Goal: Task Accomplishment & Management: Manage account settings

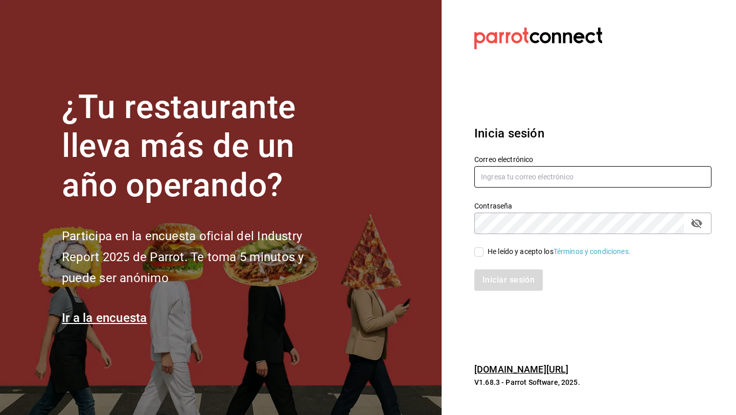
click at [522, 175] on input "text" at bounding box center [592, 176] width 237 height 21
paste input "jantaparrot62@gmail.com"
type input "jantaparrot62@gmail.com"
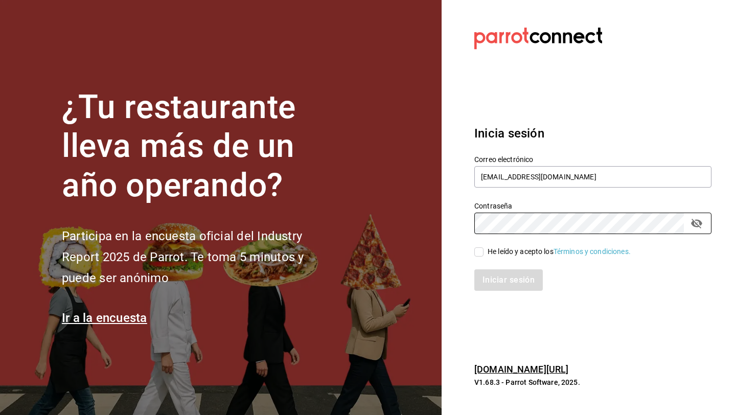
click at [535, 250] on div "He leído y acepto los Términos y condiciones." at bounding box center [558, 251] width 143 height 11
click at [483, 250] on input "He leído y acepto los Términos y condiciones." at bounding box center [478, 251] width 9 height 9
checkbox input "true"
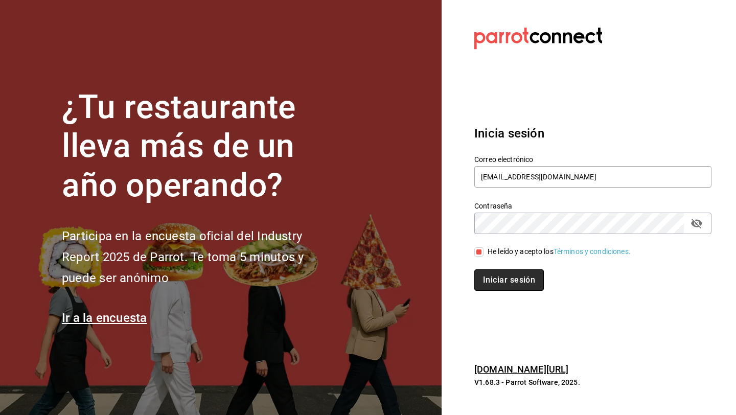
click at [526, 279] on button "Iniciar sesión" at bounding box center [508, 279] width 69 height 21
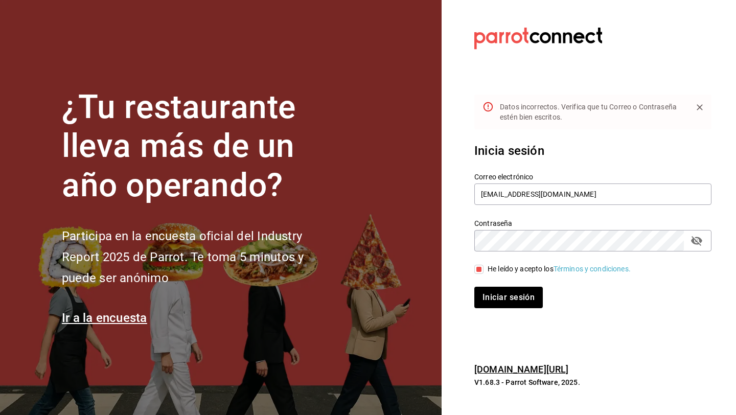
click at [700, 241] on icon "passwordField" at bounding box center [696, 241] width 11 height 10
click at [444, 241] on section "Datos incorrectos. Verifica que tu Correo o Contraseña estén bien escritos. Ini…" at bounding box center [588, 207] width 294 height 415
click at [490, 289] on button "Iniciar sesión" at bounding box center [508, 297] width 69 height 21
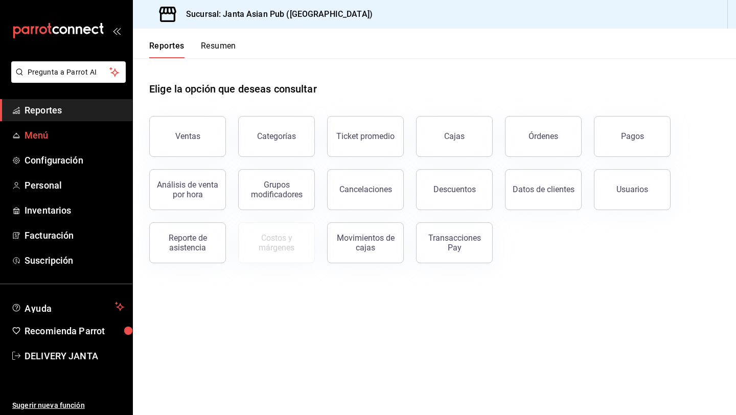
click at [44, 142] on span "Menú" at bounding box center [75, 135] width 100 height 14
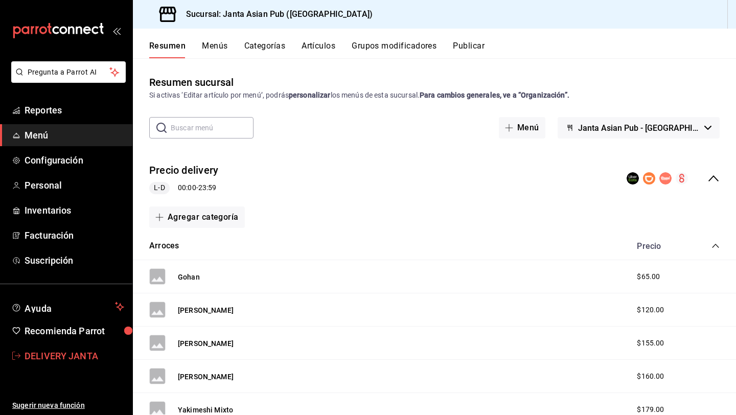
click at [67, 361] on span "DELIVERY JANTA" at bounding box center [75, 356] width 100 height 14
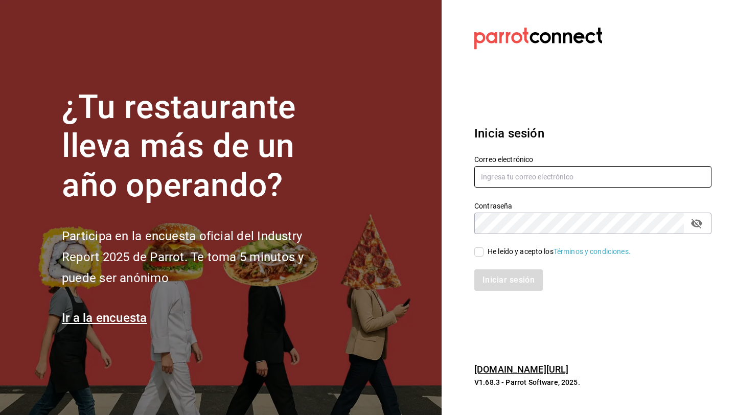
click at [513, 178] on input "text" at bounding box center [592, 176] width 237 height 21
type input "jantaparrot62@gmail.com"
click at [700, 223] on icon "passwordField" at bounding box center [696, 224] width 11 height 10
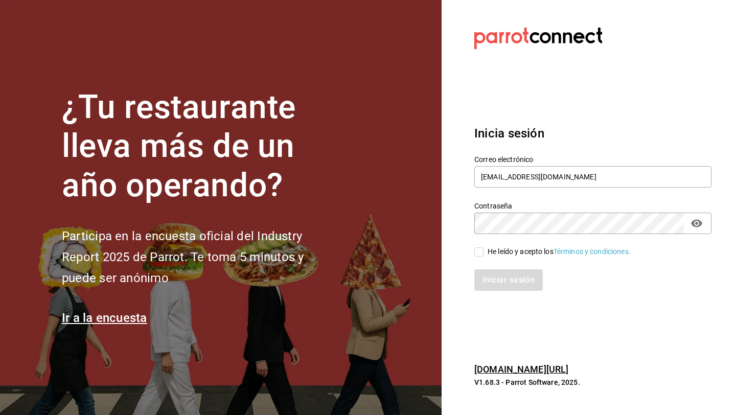
click at [507, 244] on div "He leído y acepto los Términos y condiciones." at bounding box center [586, 245] width 249 height 23
click at [506, 254] on div "He leído y acepto los Términos y condiciones." at bounding box center [558, 251] width 143 height 11
click at [483, 254] on input "He leído y acepto los Términos y condiciones." at bounding box center [478, 251] width 9 height 9
checkbox input "true"
click at [500, 288] on button "Iniciar sesión" at bounding box center [508, 279] width 69 height 21
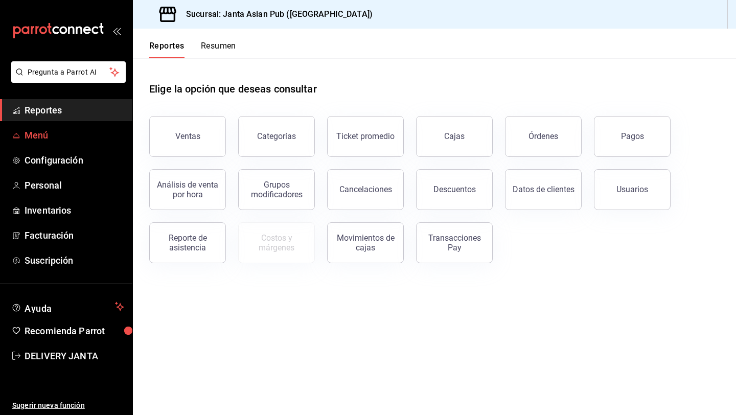
click at [90, 135] on span "Menú" at bounding box center [75, 135] width 100 height 14
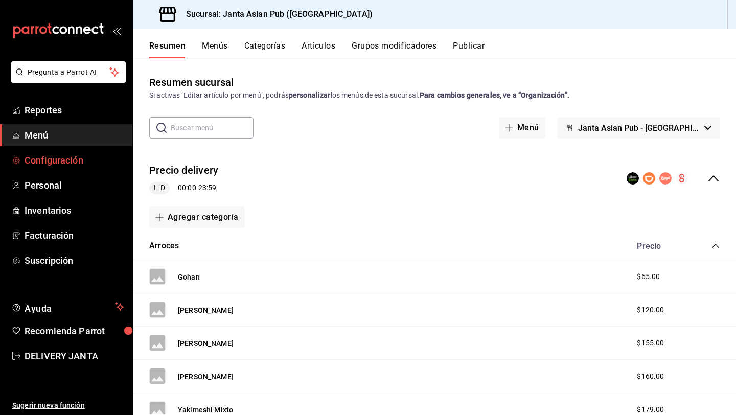
click at [95, 153] on span "Configuración" at bounding box center [75, 160] width 100 height 14
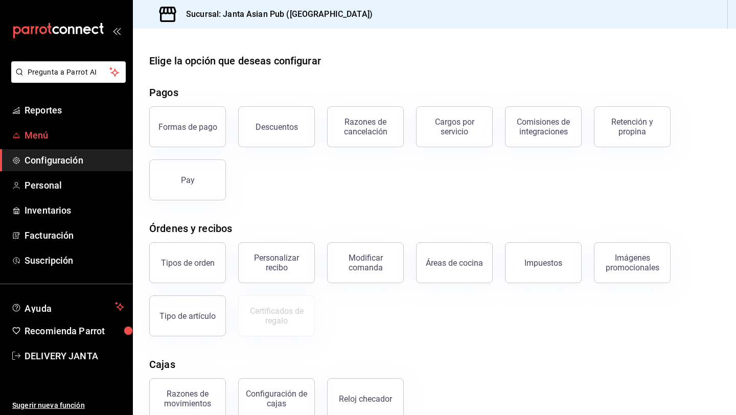
click at [72, 135] on span "Menú" at bounding box center [75, 135] width 100 height 14
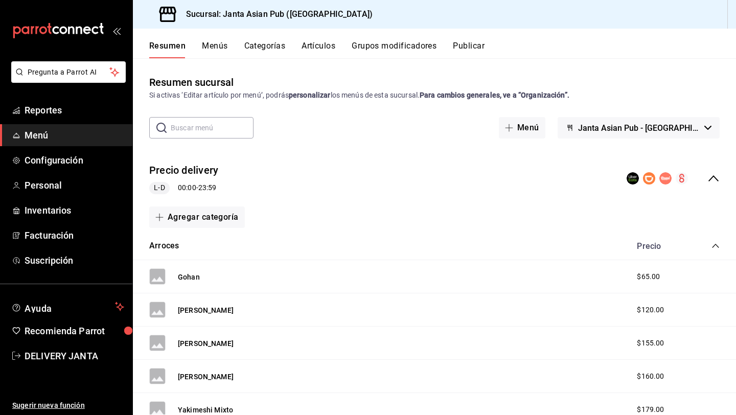
click at [210, 49] on button "Menús" at bounding box center [215, 49] width 26 height 17
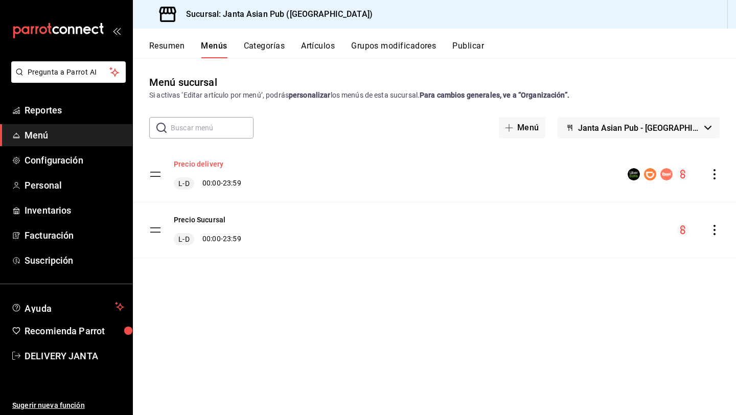
click at [207, 162] on button "Precio delivery" at bounding box center [199, 164] width 50 height 10
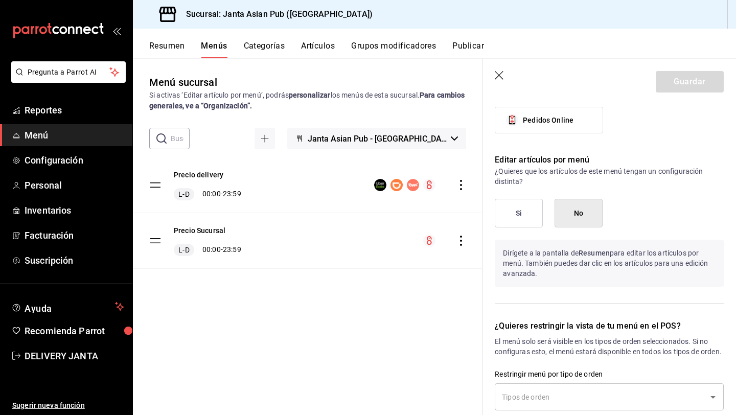
scroll to position [1538, 0]
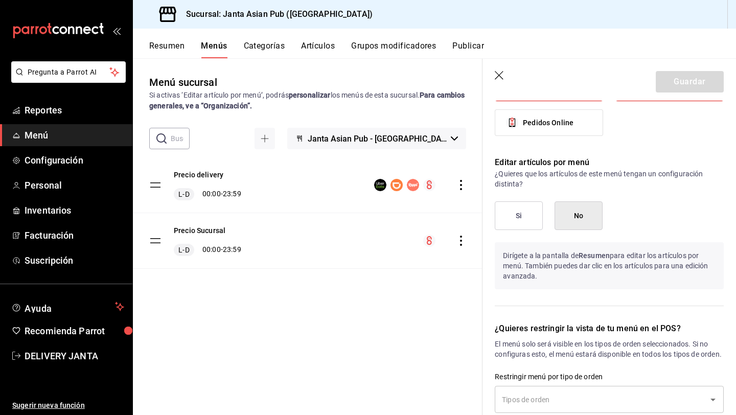
click at [533, 213] on button "Si" at bounding box center [518, 215] width 48 height 29
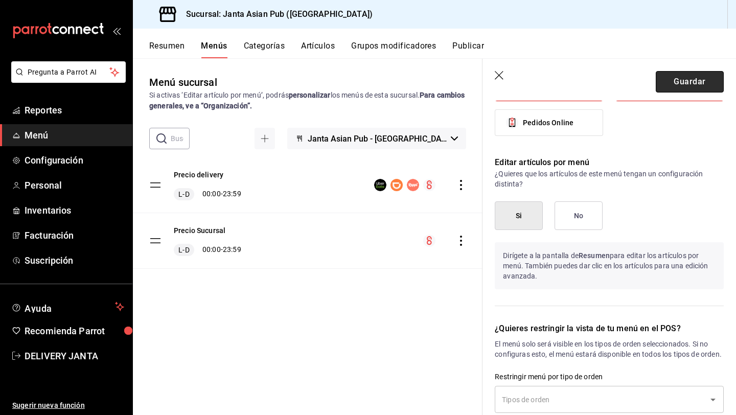
click at [670, 79] on button "Guardar" at bounding box center [689, 81] width 68 height 21
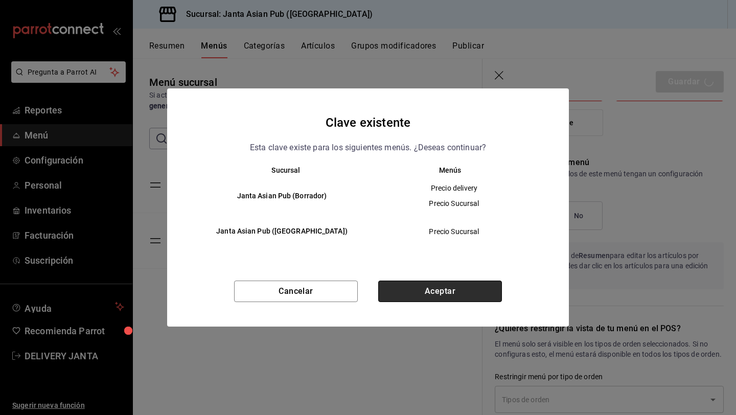
click at [427, 291] on button "Aceptar" at bounding box center [440, 290] width 124 height 21
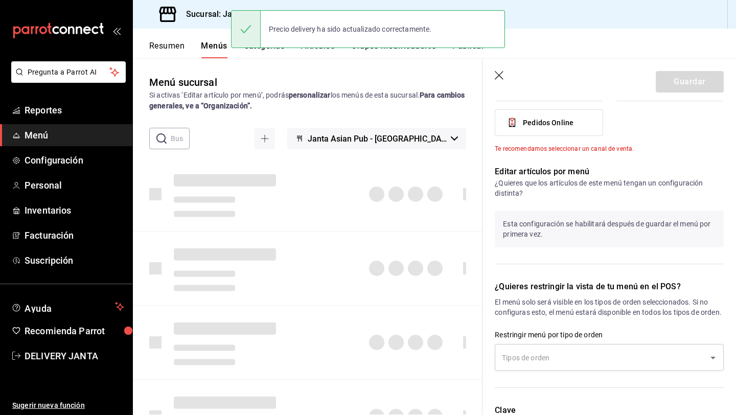
checkbox input "false"
type input "1755887367720"
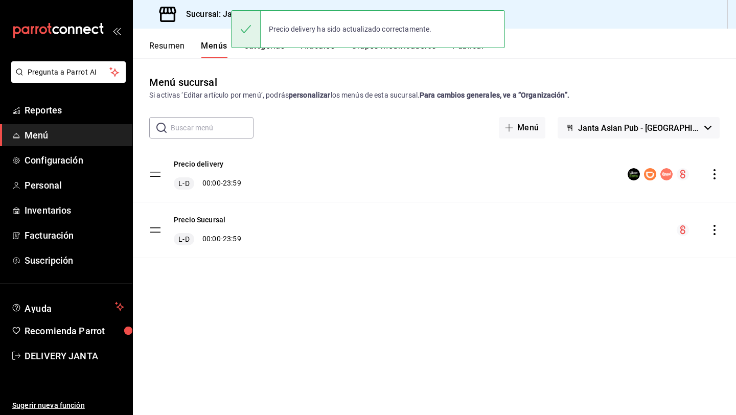
click at [165, 49] on button "Resumen" at bounding box center [166, 49] width 35 height 17
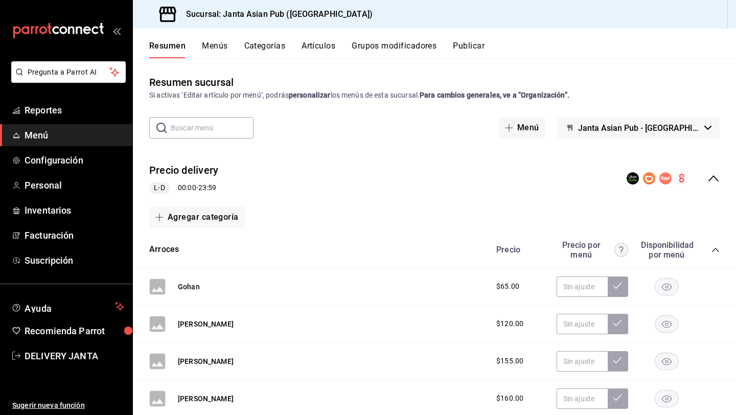
click at [213, 43] on button "Menús" at bounding box center [215, 49] width 26 height 17
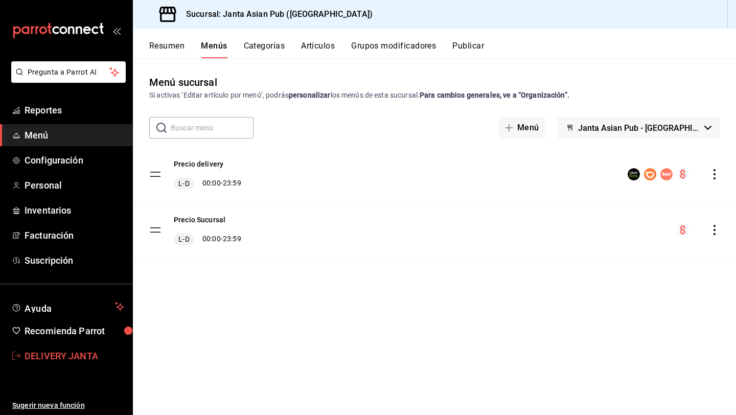
click at [69, 359] on span "DELIVERY JANTA" at bounding box center [75, 356] width 100 height 14
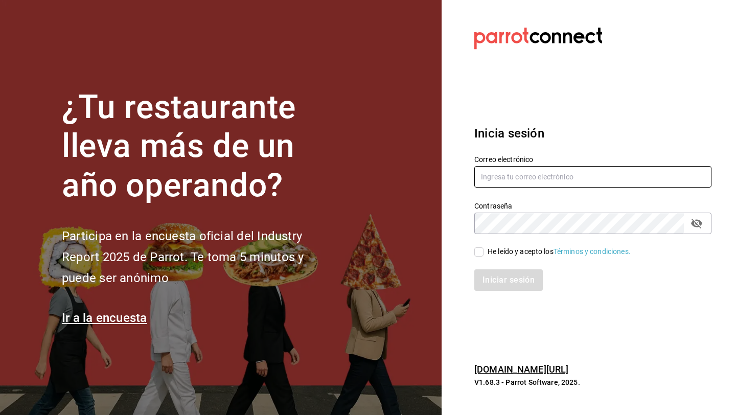
click at [505, 177] on input "text" at bounding box center [592, 176] width 237 height 21
paste input "[EMAIL_ADDRESS][DOMAIN_NAME]"
type input "[EMAIL_ADDRESS][DOMAIN_NAME]"
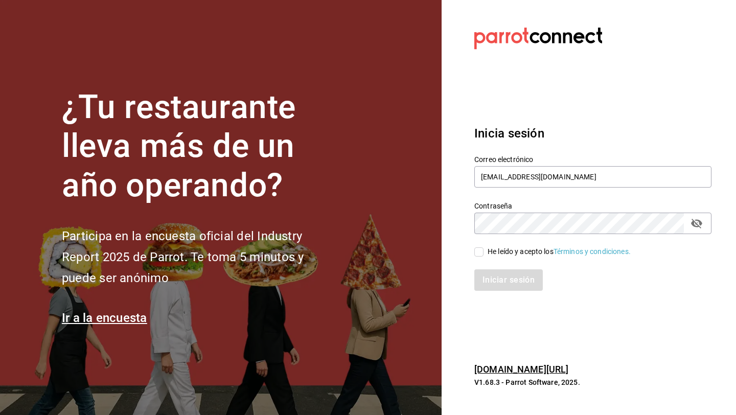
click at [493, 248] on div "He leído y acepto los Términos y condiciones." at bounding box center [558, 251] width 143 height 11
click at [483, 248] on input "He leído y acepto los Términos y condiciones." at bounding box center [478, 251] width 9 height 9
checkbox input "true"
click at [495, 275] on button "Iniciar sesión" at bounding box center [508, 279] width 69 height 21
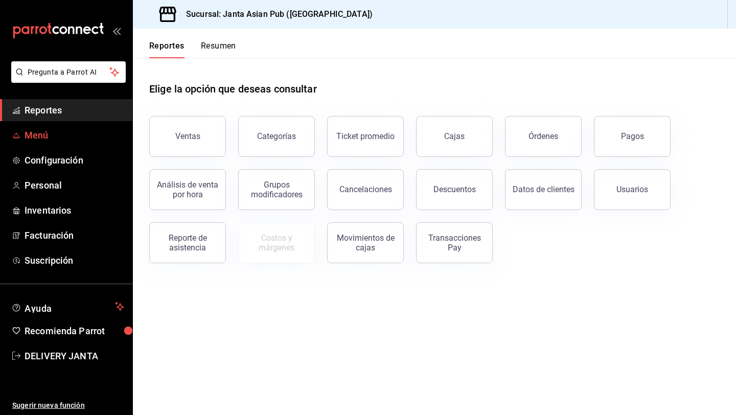
click at [33, 135] on span "Menú" at bounding box center [75, 135] width 100 height 14
